Goal: Find specific fact

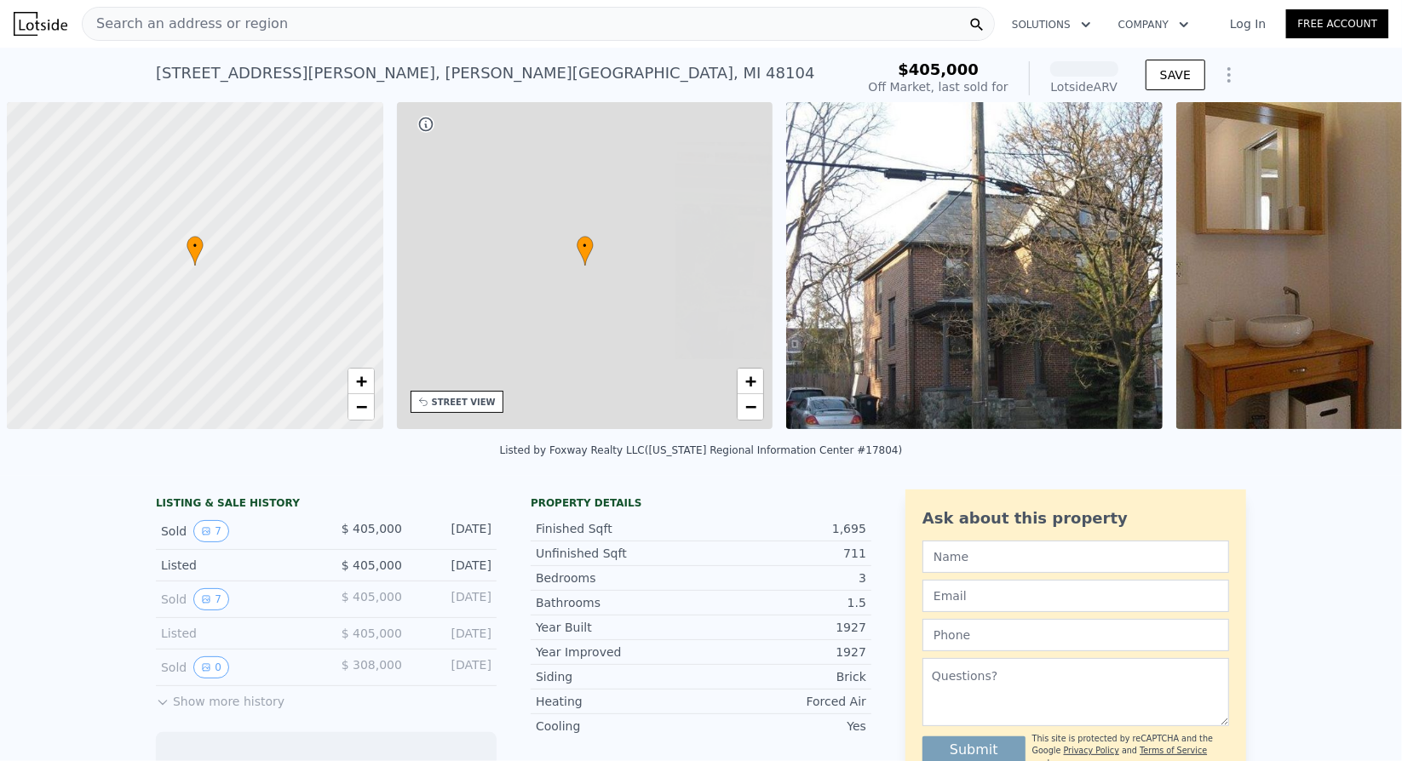
scroll to position [0, 7]
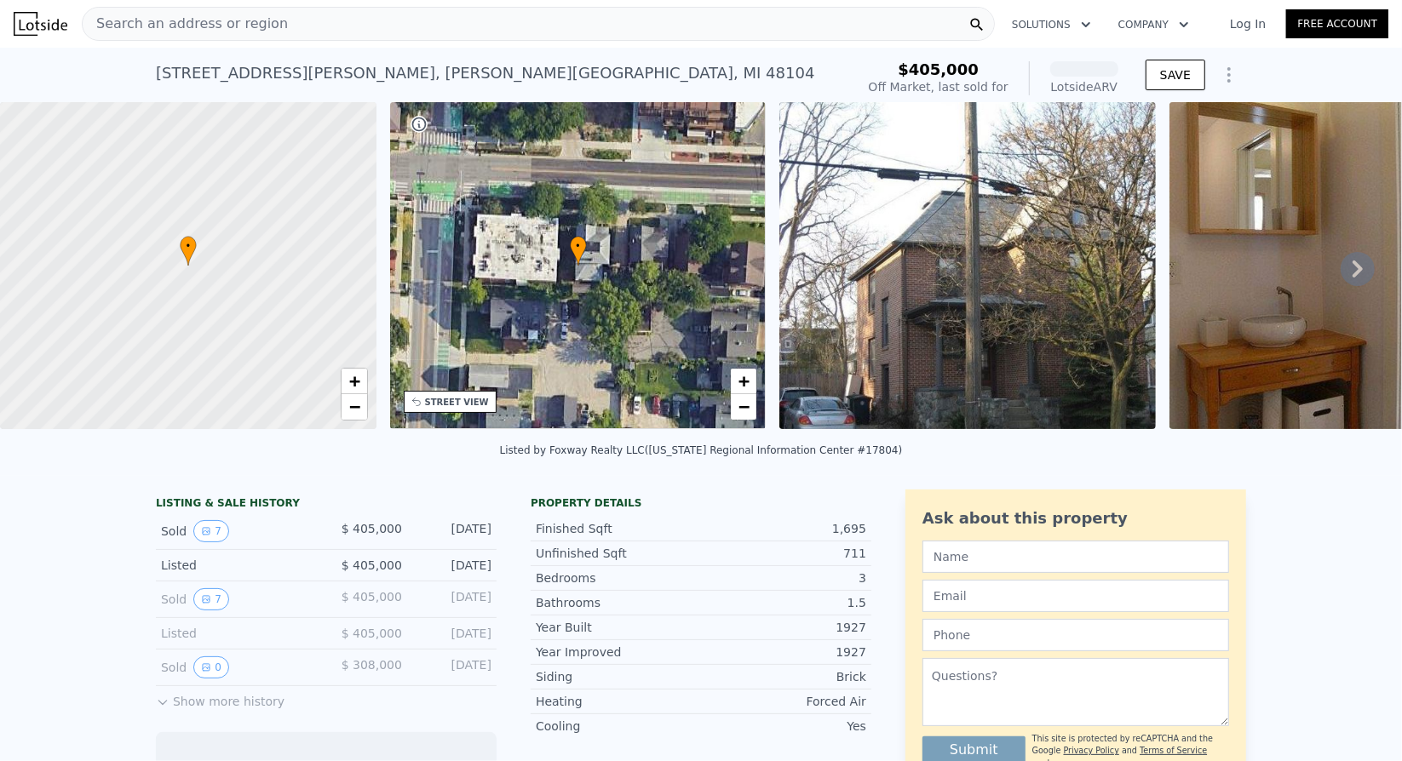
click at [1340, 272] on icon at bounding box center [1357, 269] width 34 height 34
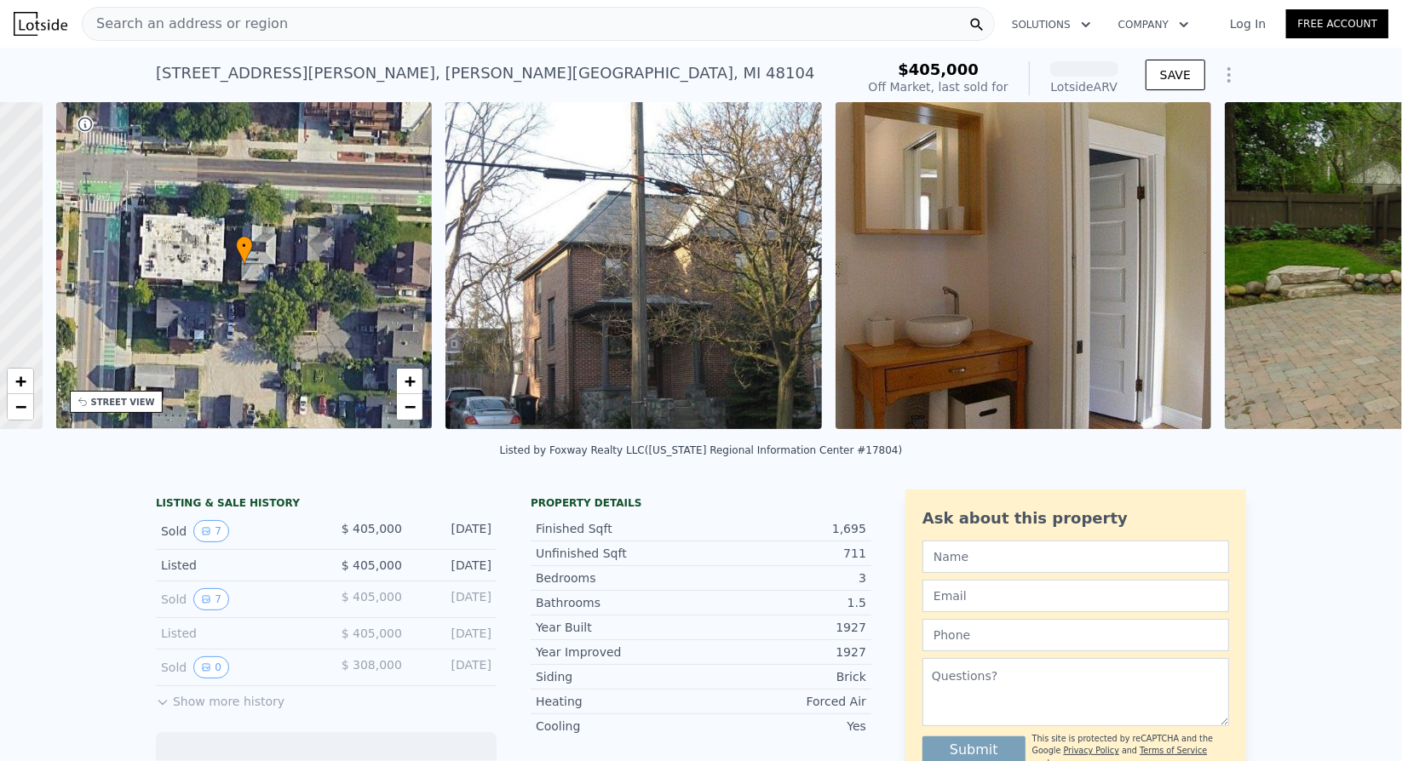
scroll to position [0, 396]
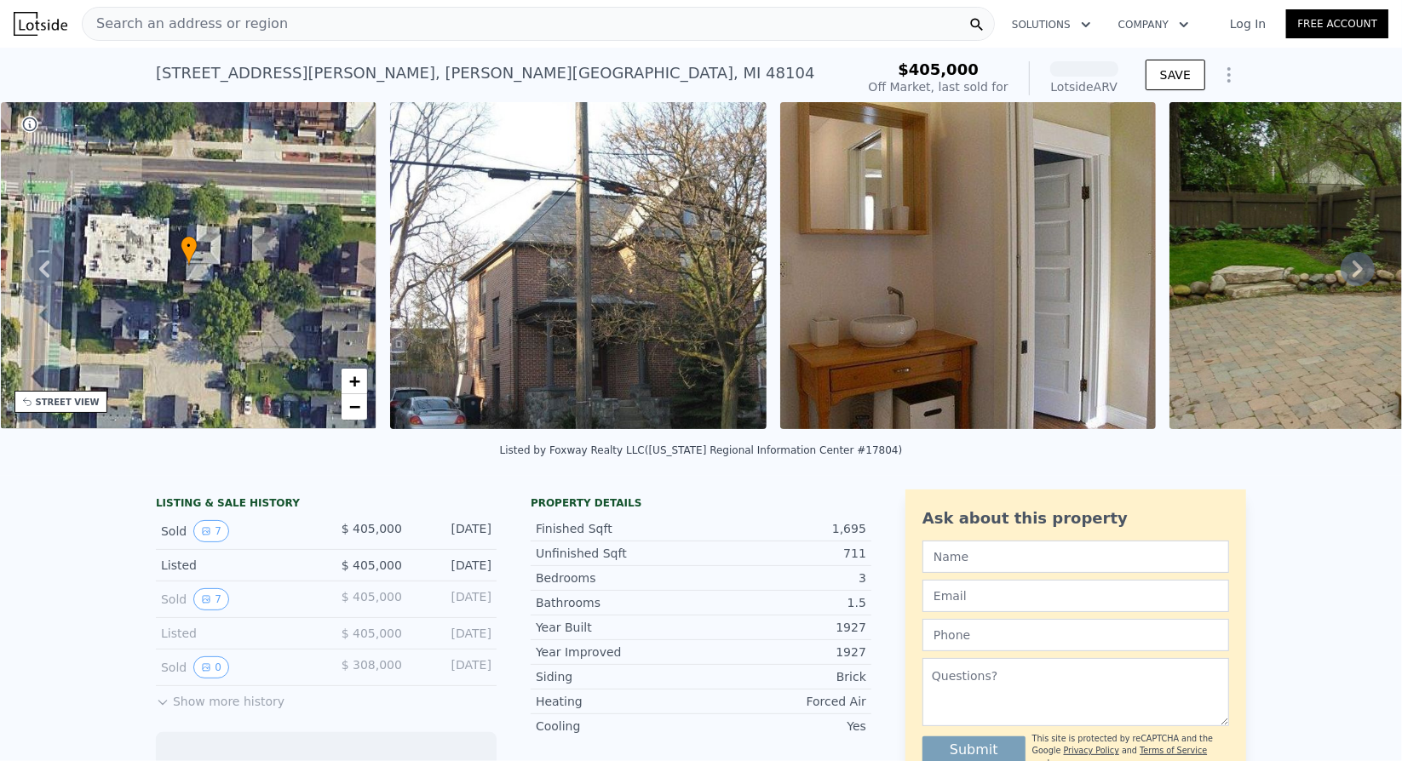
click at [952, 332] on img at bounding box center [968, 265] width 376 height 327
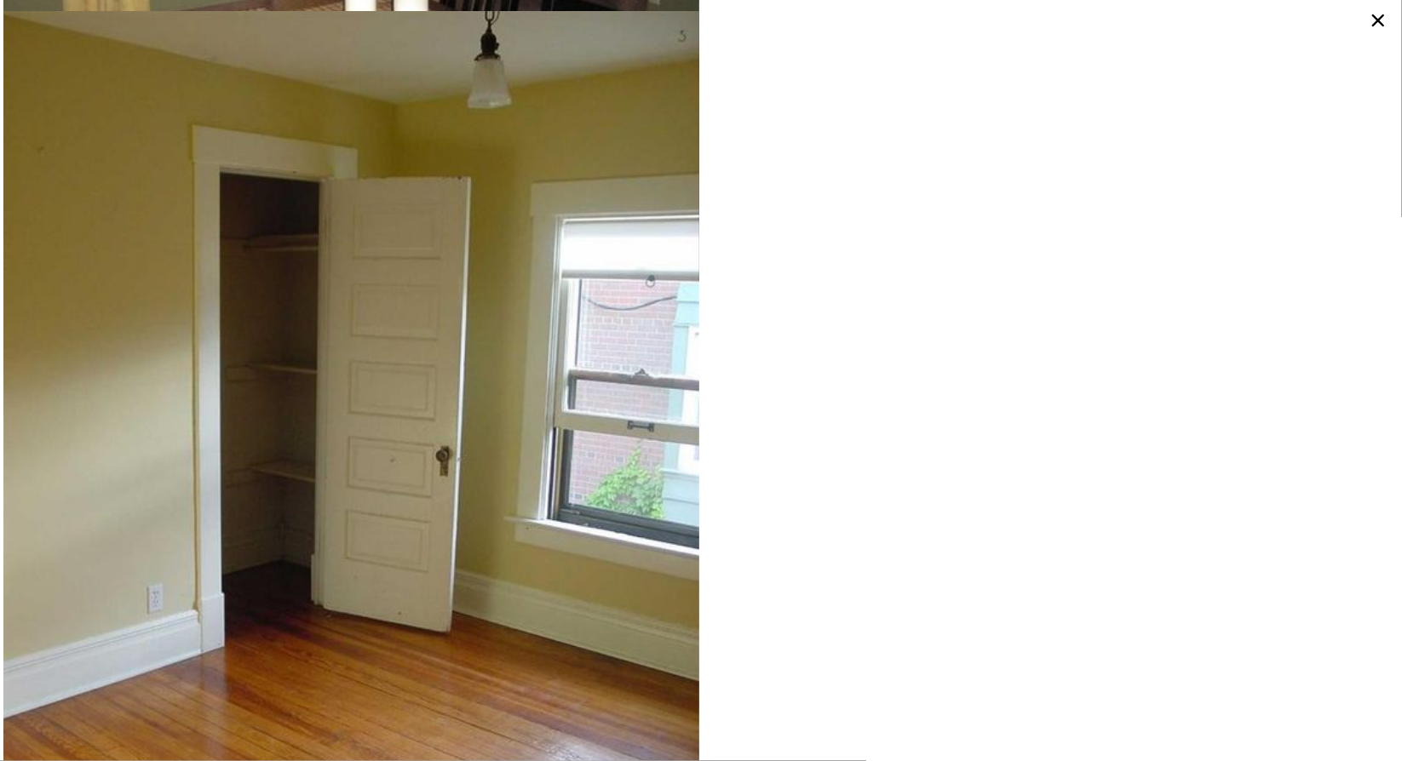
scroll to position [1835, 0]
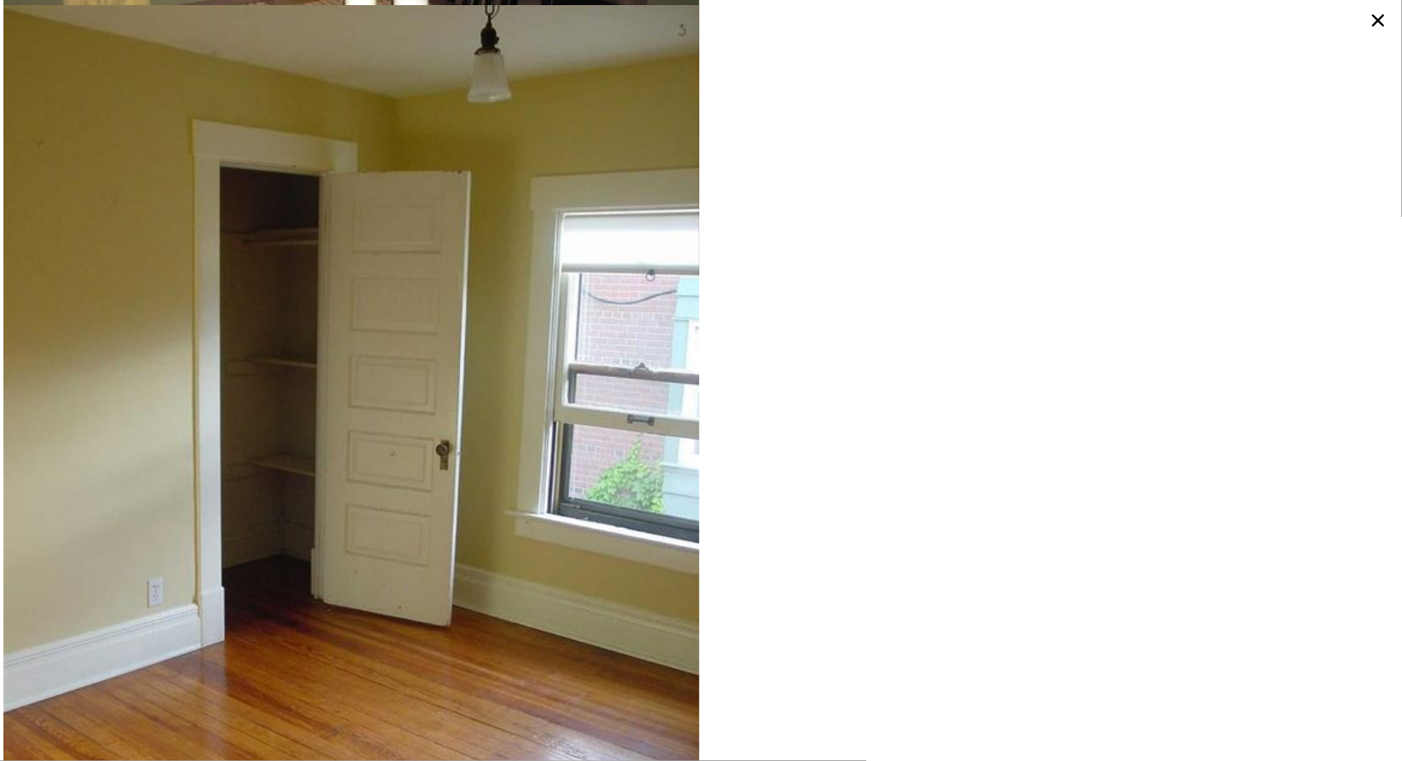
click at [1379, 9] on icon at bounding box center [1377, 20] width 27 height 27
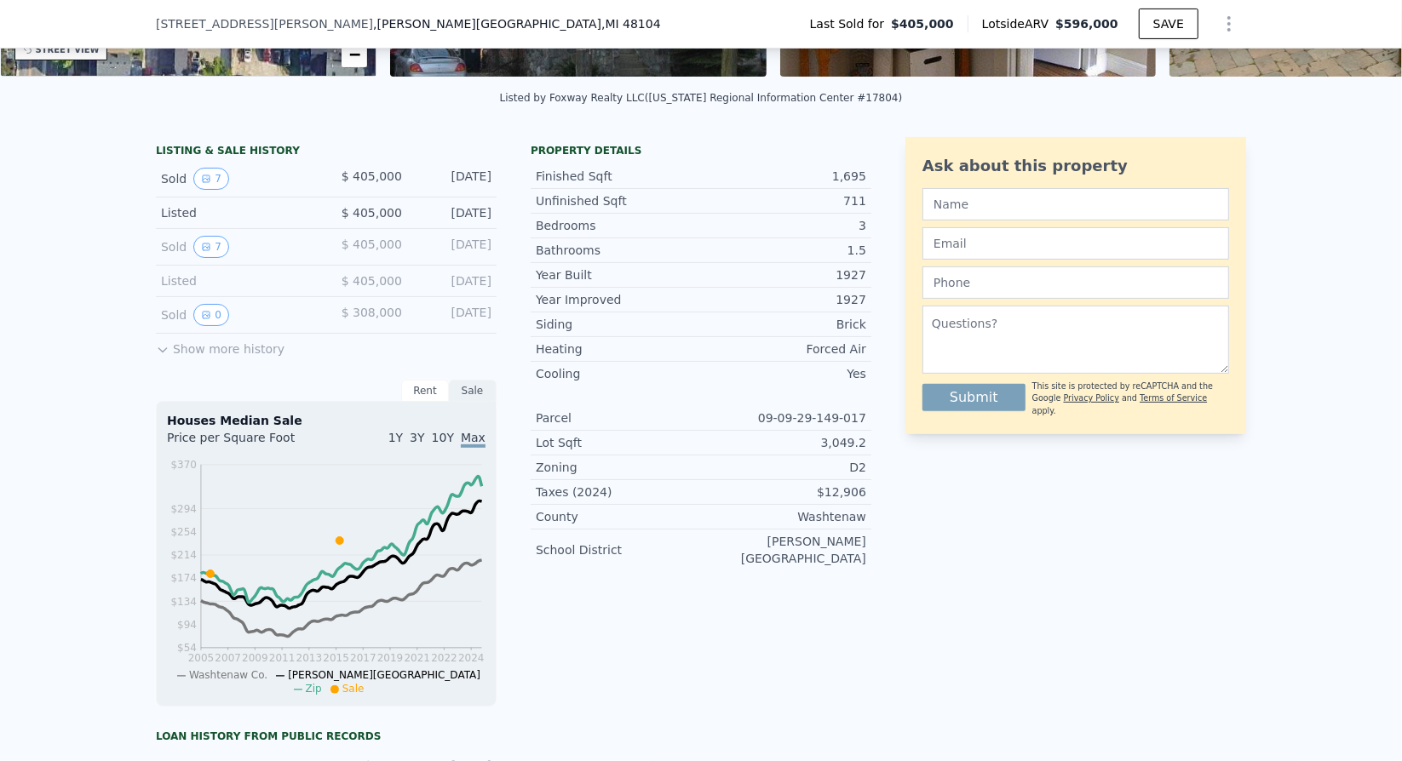
scroll to position [0, 0]
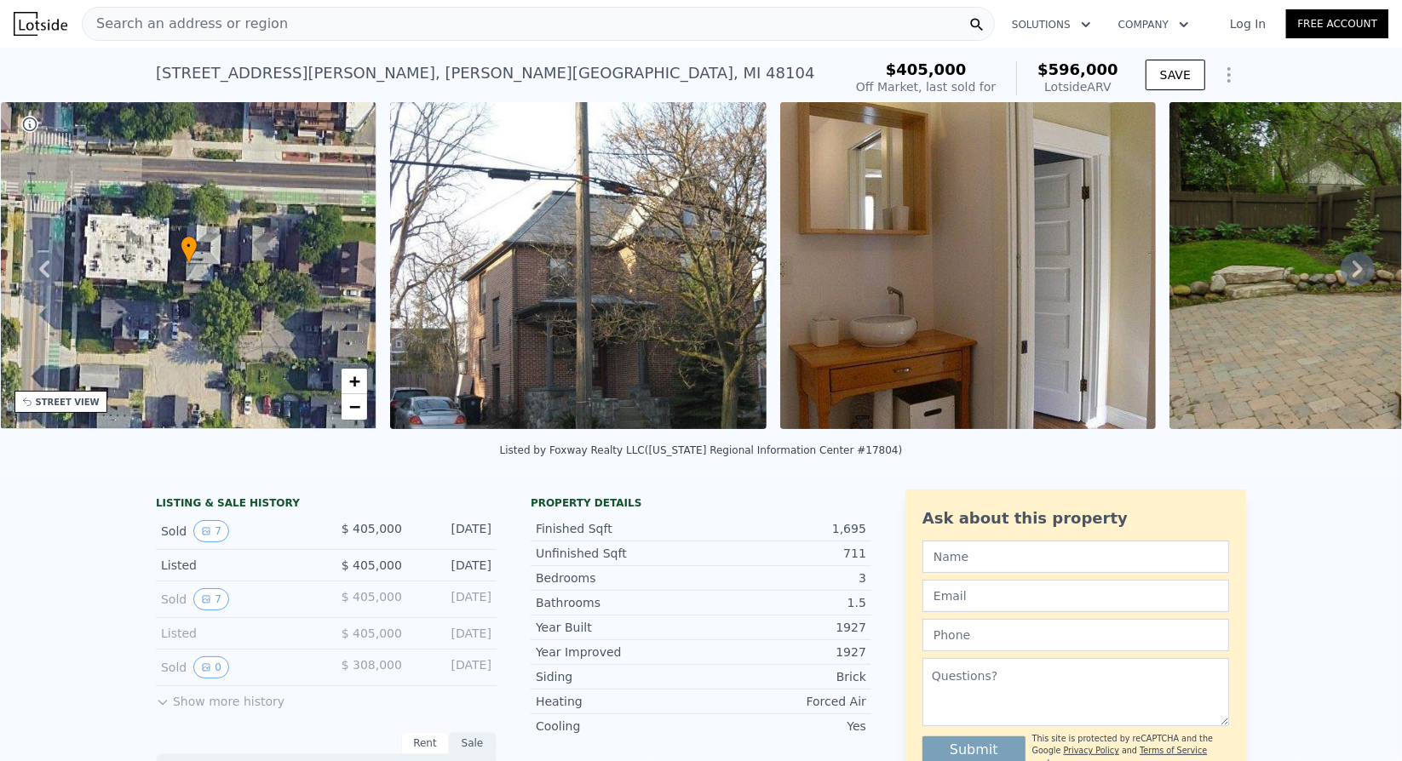
drag, startPoint x: 629, startPoint y: 305, endPoint x: 630, endPoint y: 281, distance: 23.9
click at [630, 281] on img at bounding box center [578, 265] width 376 height 327
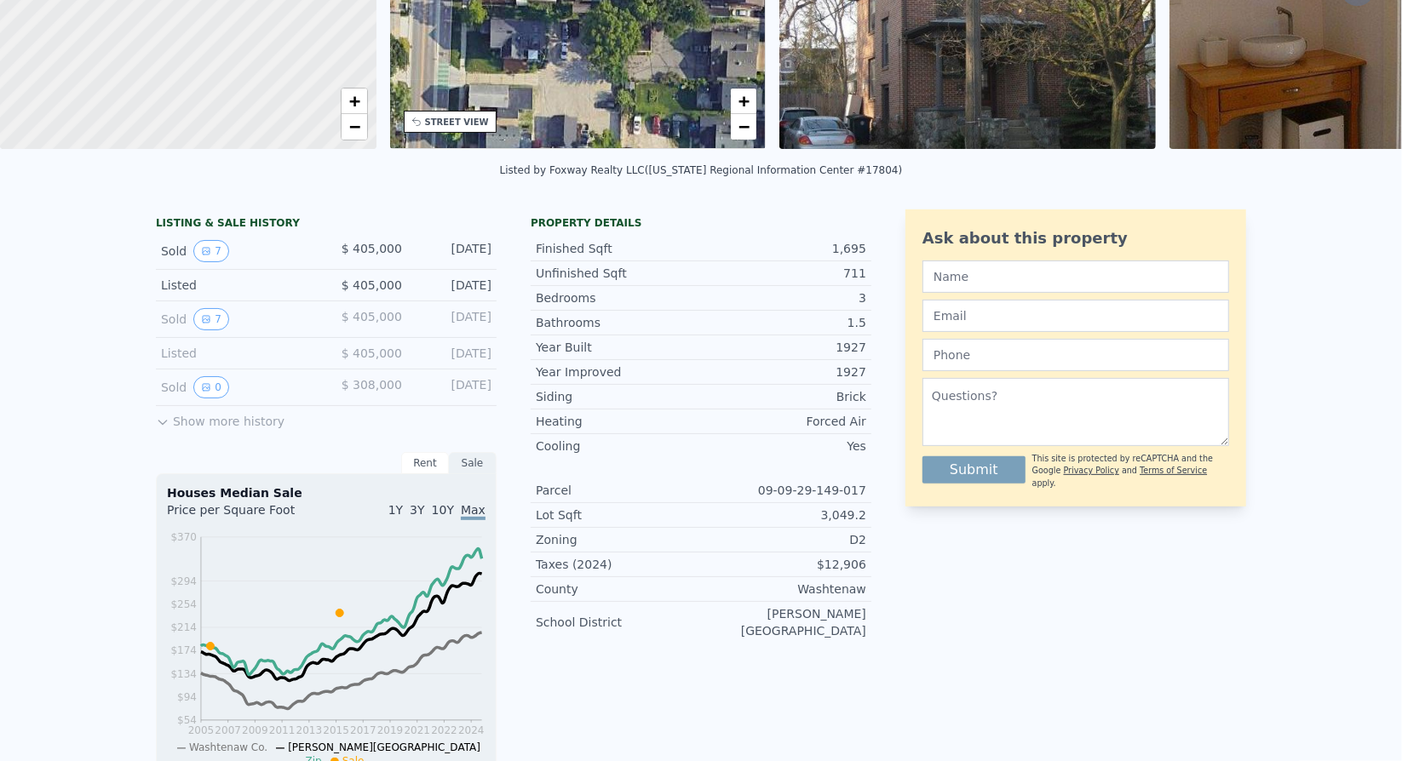
scroll to position [7, 0]
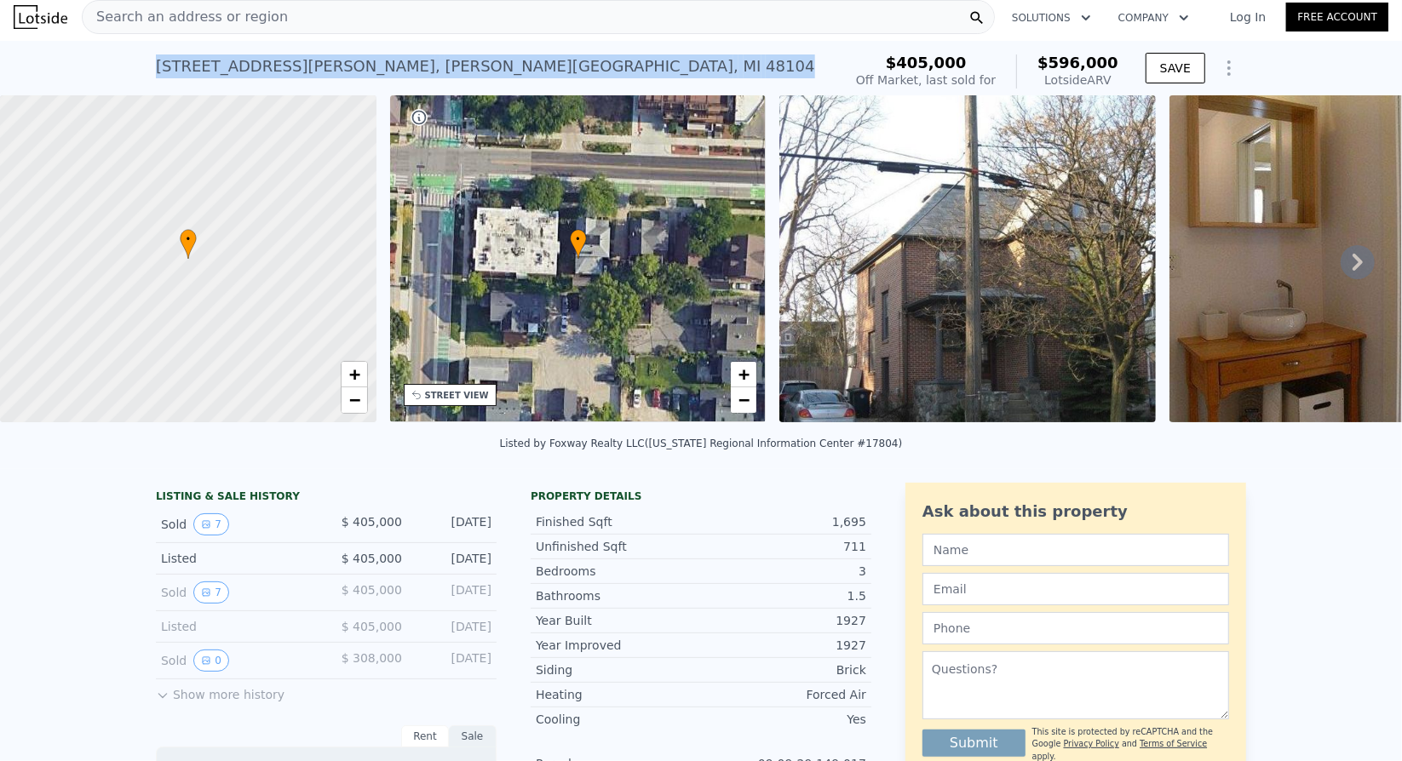
drag, startPoint x: 423, startPoint y: 62, endPoint x: 134, endPoint y: 60, distance: 289.5
click at [134, 60] on div "213 Miller Ave , Ann Arbor , MI 48104 Sold Jul 2015 for $405k (~ARV $596k ) $40…" at bounding box center [701, 68] width 1402 height 55
copy div "213 Miller Ave , Ann Arbor , MI 48104"
